Goal: Information Seeking & Learning: Find specific fact

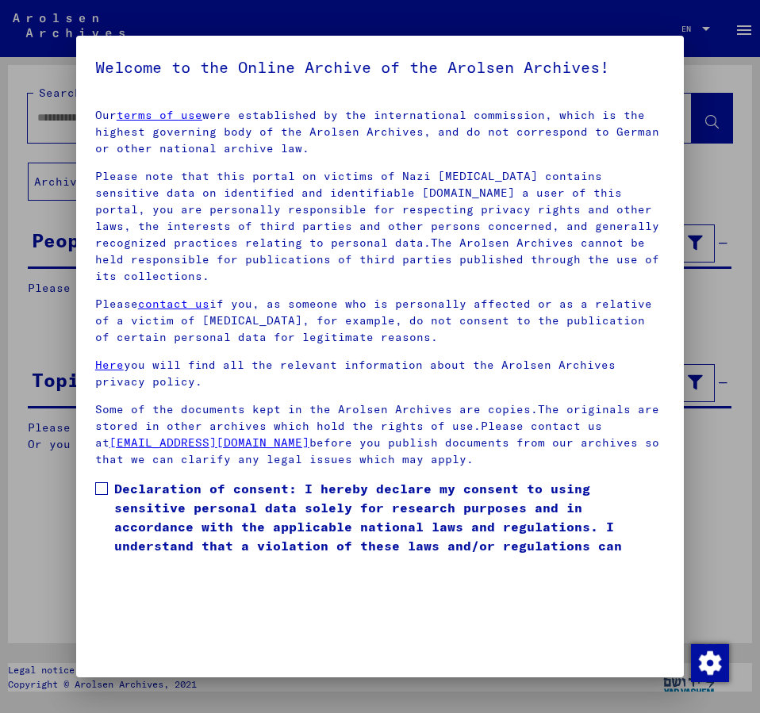
click at [98, 482] on span at bounding box center [101, 488] width 13 height 13
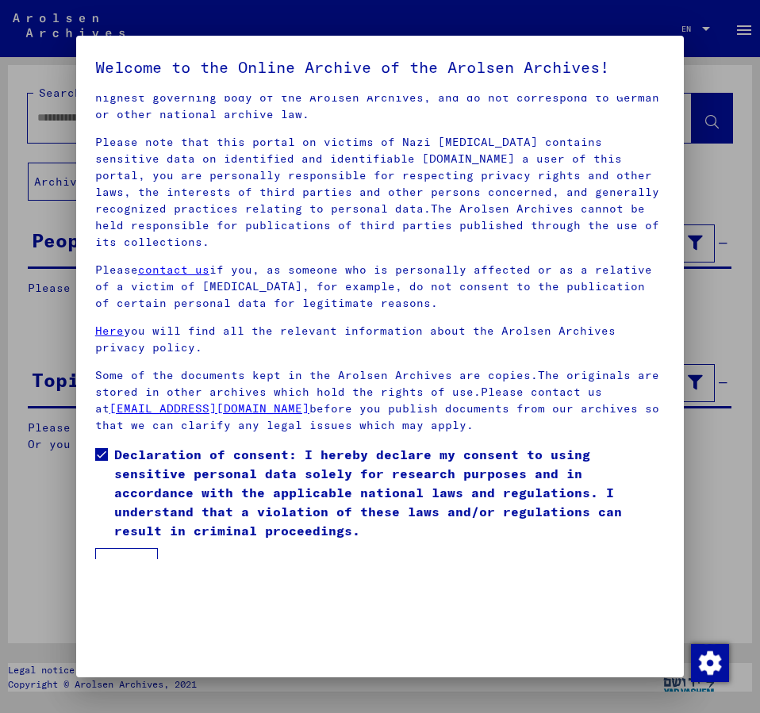
scroll to position [44, 0]
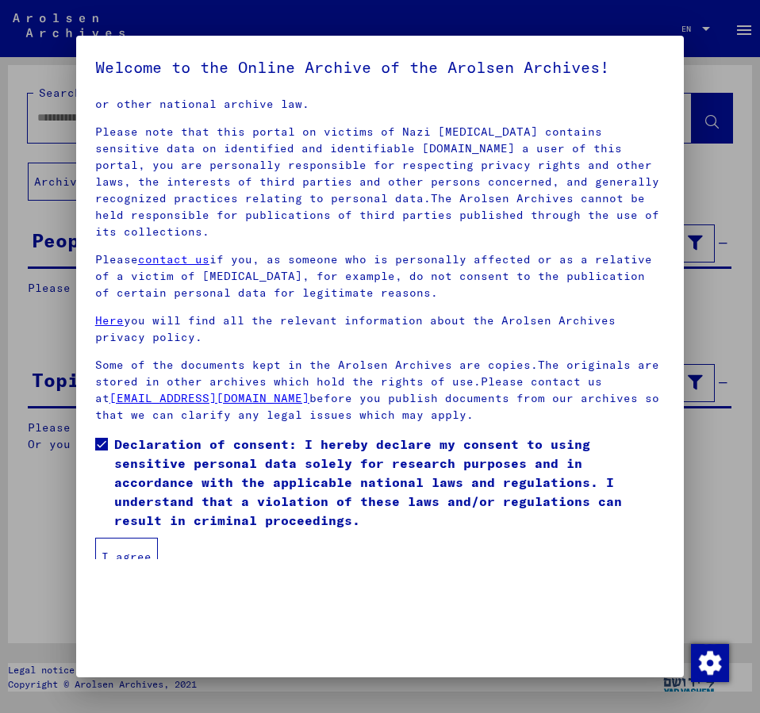
click at [129, 538] on button "I agree" at bounding box center [126, 557] width 63 height 38
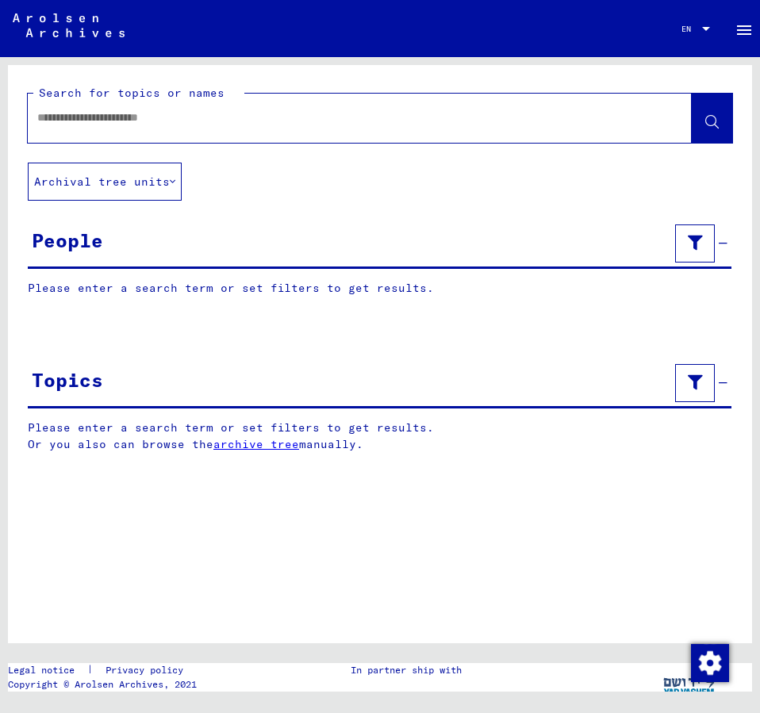
click at [107, 124] on input "text" at bounding box center [345, 117] width 616 height 17
type input "**********"
click at [712, 114] on span at bounding box center [711, 120] width 13 height 17
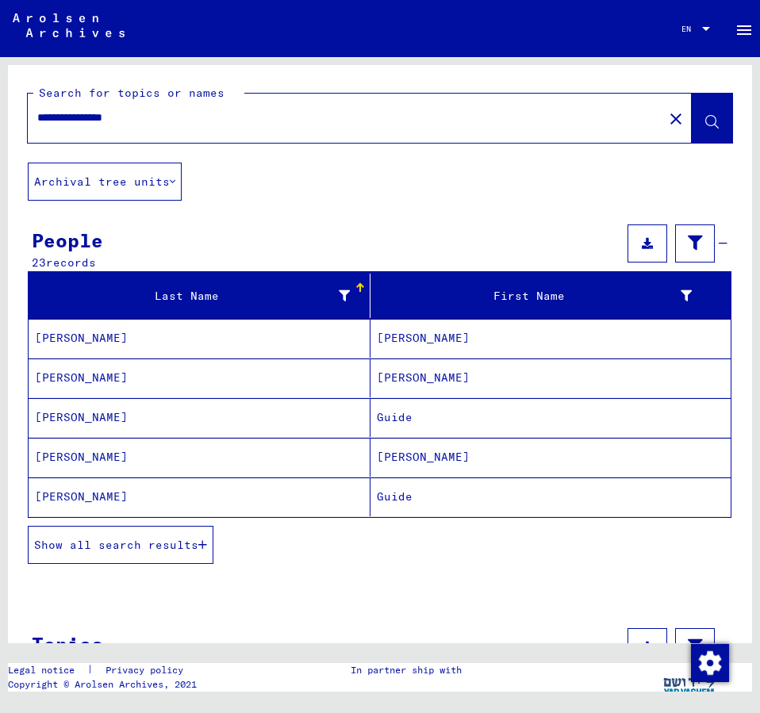
click at [423, 367] on mat-cell "[PERSON_NAME]" at bounding box center [550, 377] width 360 height 39
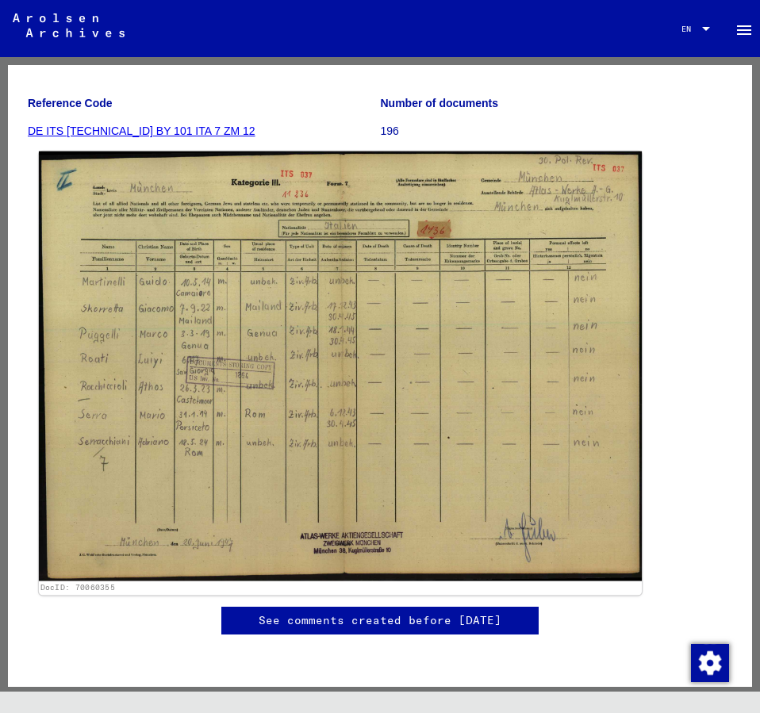
scroll to position [257, 0]
